Goal: Find specific page/section: Find specific page/section

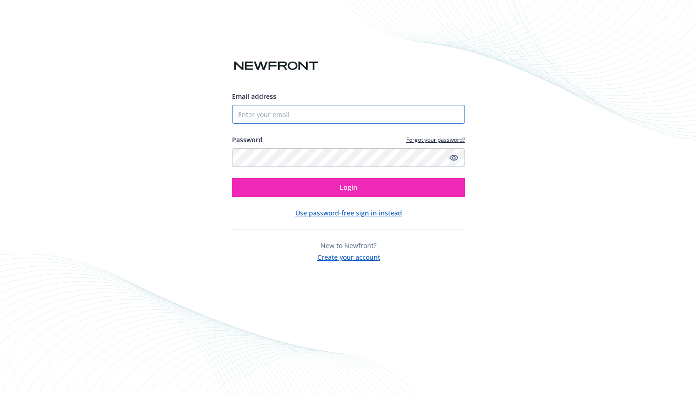
type input "margaret.sims@wlbutler.com"
click at [453, 157] on icon "Show password" at bounding box center [454, 158] width 8 height 6
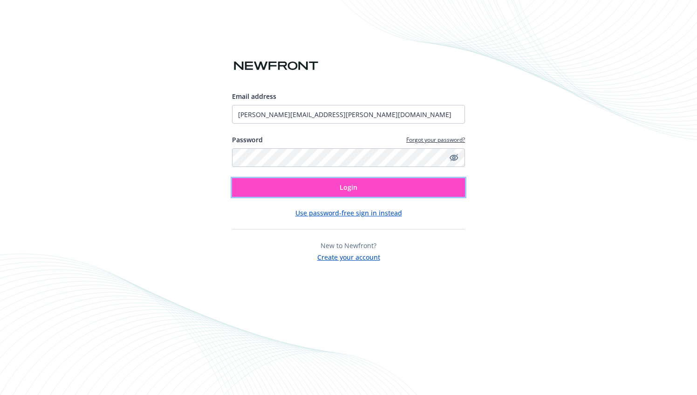
click at [344, 186] on span "Login" at bounding box center [349, 187] width 18 height 9
